Goal: Find specific page/section: Find specific page/section

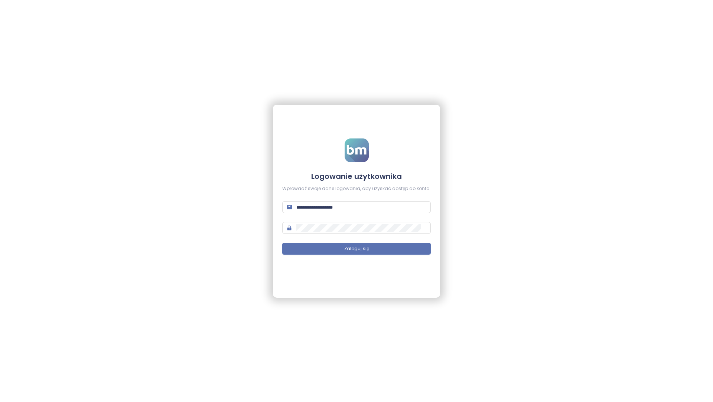
click at [319, 206] on input "text" at bounding box center [361, 207] width 130 height 8
type input "**********"
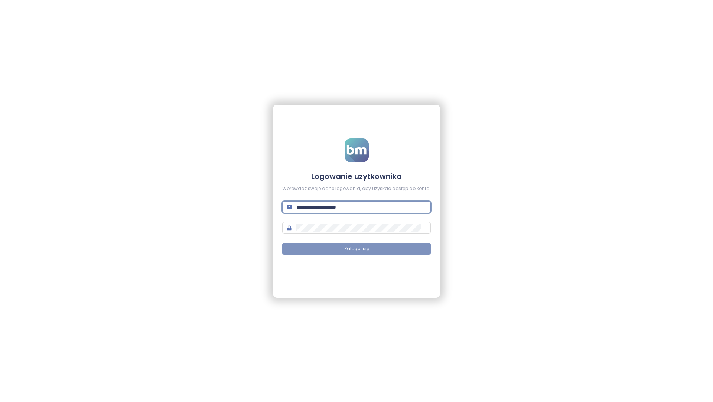
click at [401, 245] on button "Zaloguj się" at bounding box center [356, 249] width 148 height 12
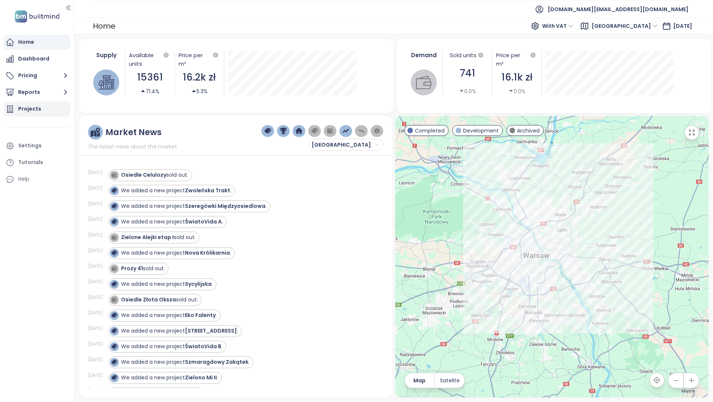
click at [49, 115] on div "Projects" at bounding box center [37, 109] width 66 height 15
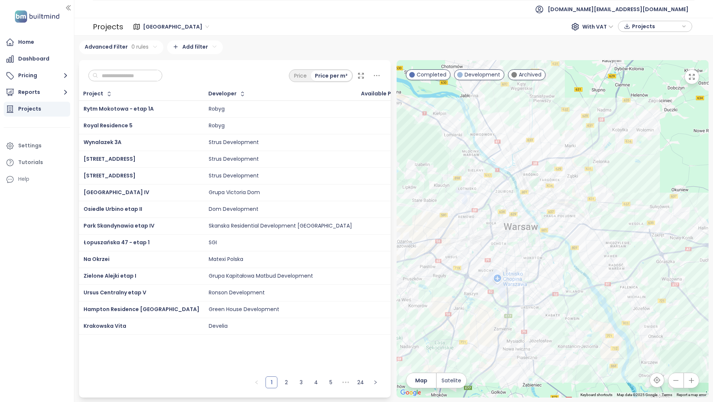
click at [362, 74] on icon at bounding box center [360, 75] width 5 height 5
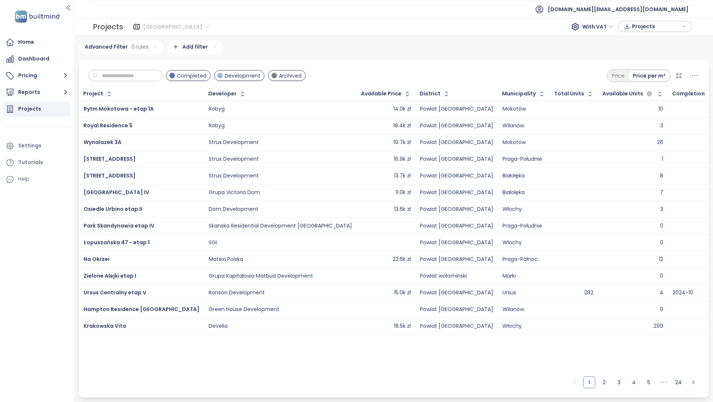
click at [176, 30] on span "Warszawa" at bounding box center [176, 26] width 66 height 11
click at [366, 58] on div "Warszawa 336 projects Area Krakow 265 projects Area Gdańsk 183 projects Area Po…" at bounding box center [393, 218] width 629 height 357
click at [656, 92] on icon "button" at bounding box center [659, 93] width 7 height 7
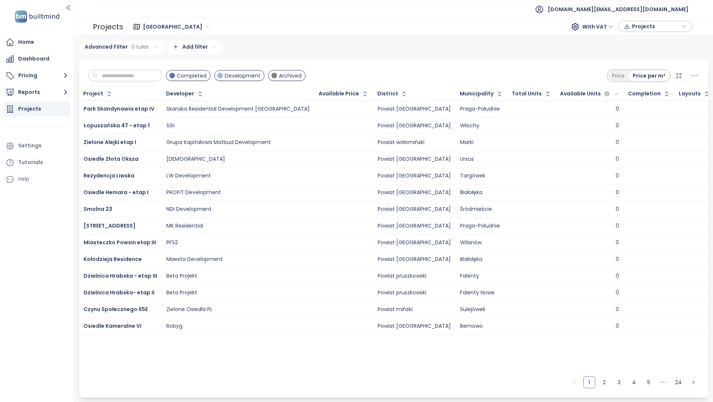
click at [614, 91] on icon "button" at bounding box center [617, 93] width 6 height 9
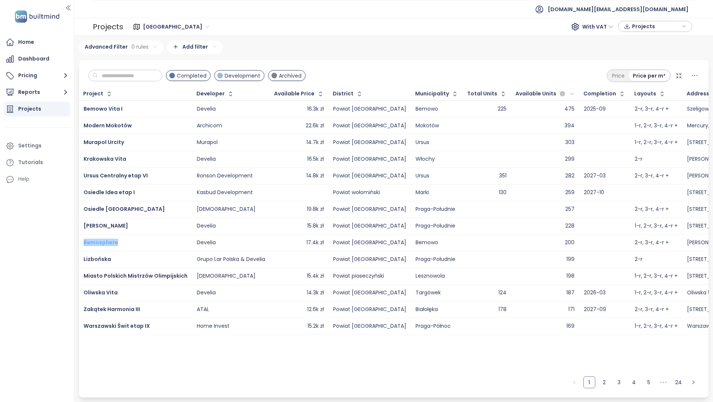
drag, startPoint x: 134, startPoint y: 241, endPoint x: 85, endPoint y: 243, distance: 48.7
click at [85, 243] on div "Bemosphere" at bounding box center [136, 242] width 104 height 9
click at [601, 382] on link "2" at bounding box center [603, 382] width 11 height 11
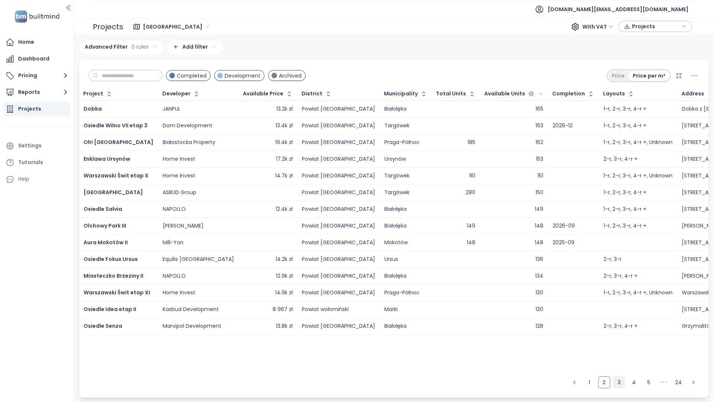
click at [617, 383] on link "3" at bounding box center [618, 382] width 11 height 11
